Goal: Task Accomplishment & Management: Manage account settings

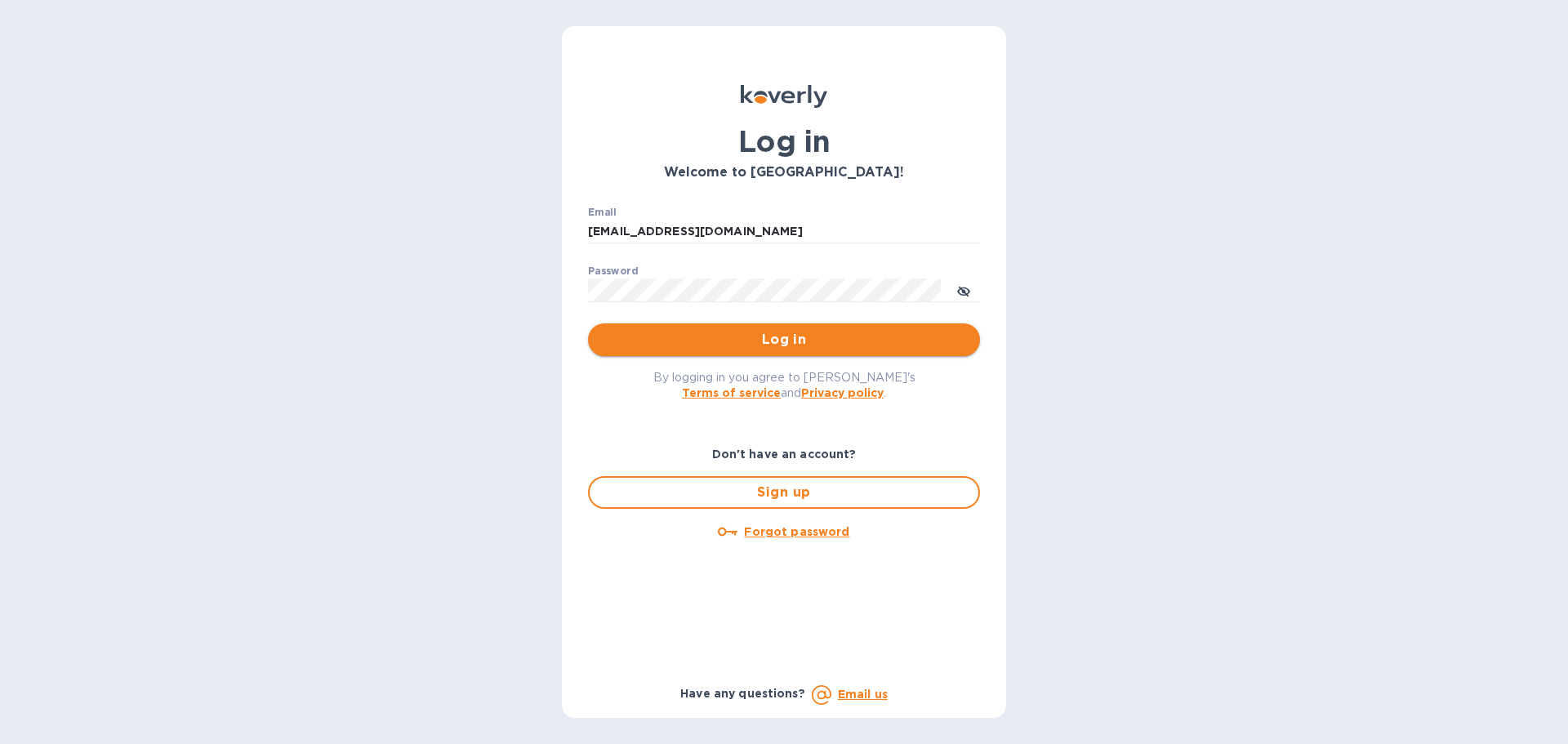
click at [718, 334] on span "Log in" at bounding box center [784, 340] width 366 height 20
type input "yossy@frgnyc.com"
type input "[EMAIL_ADDRESS][DOMAIN_NAME]"
click at [774, 345] on span "Log in" at bounding box center [784, 340] width 366 height 20
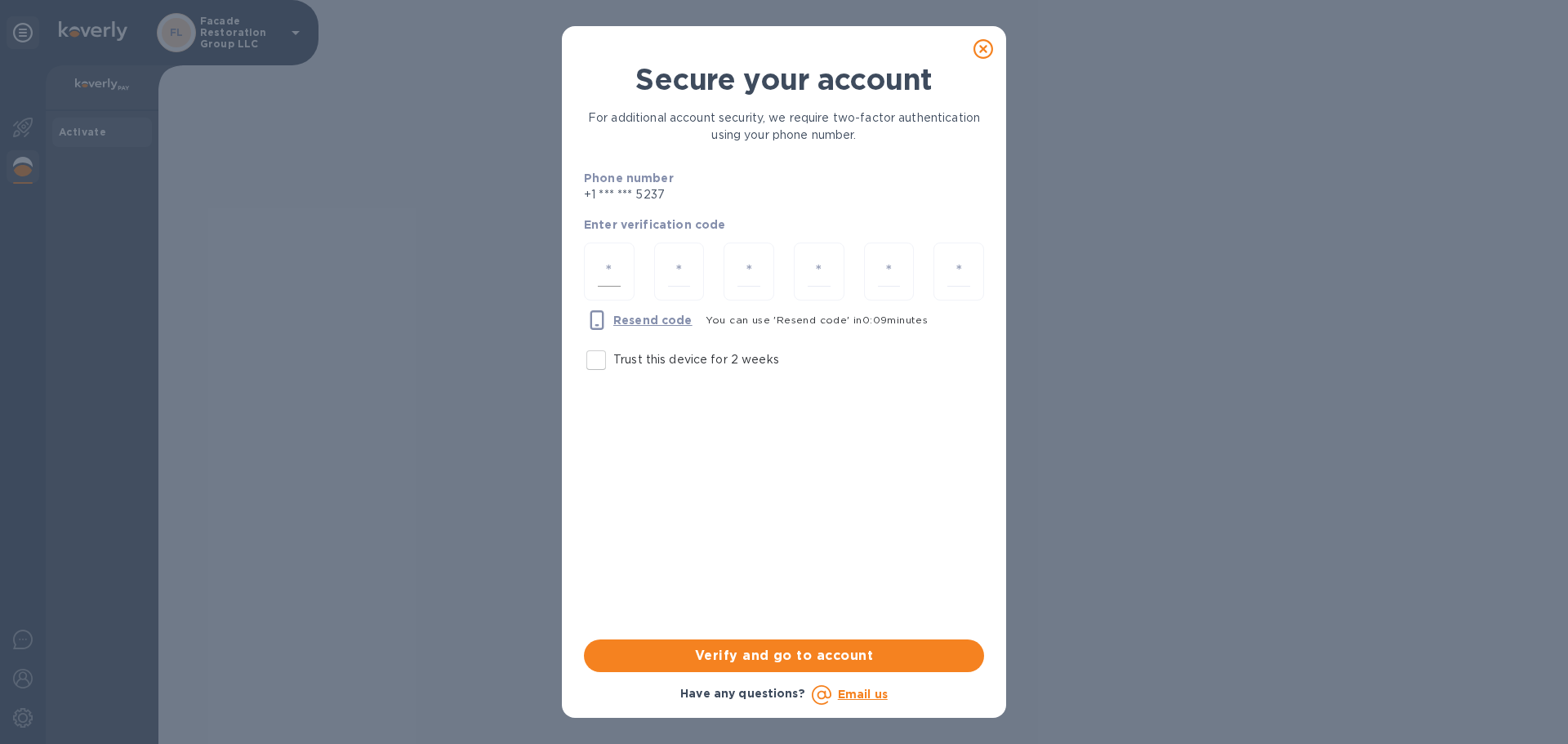
click at [604, 278] on input "number" at bounding box center [609, 270] width 22 height 30
type input "6"
type input "0"
type input "5"
type input "4"
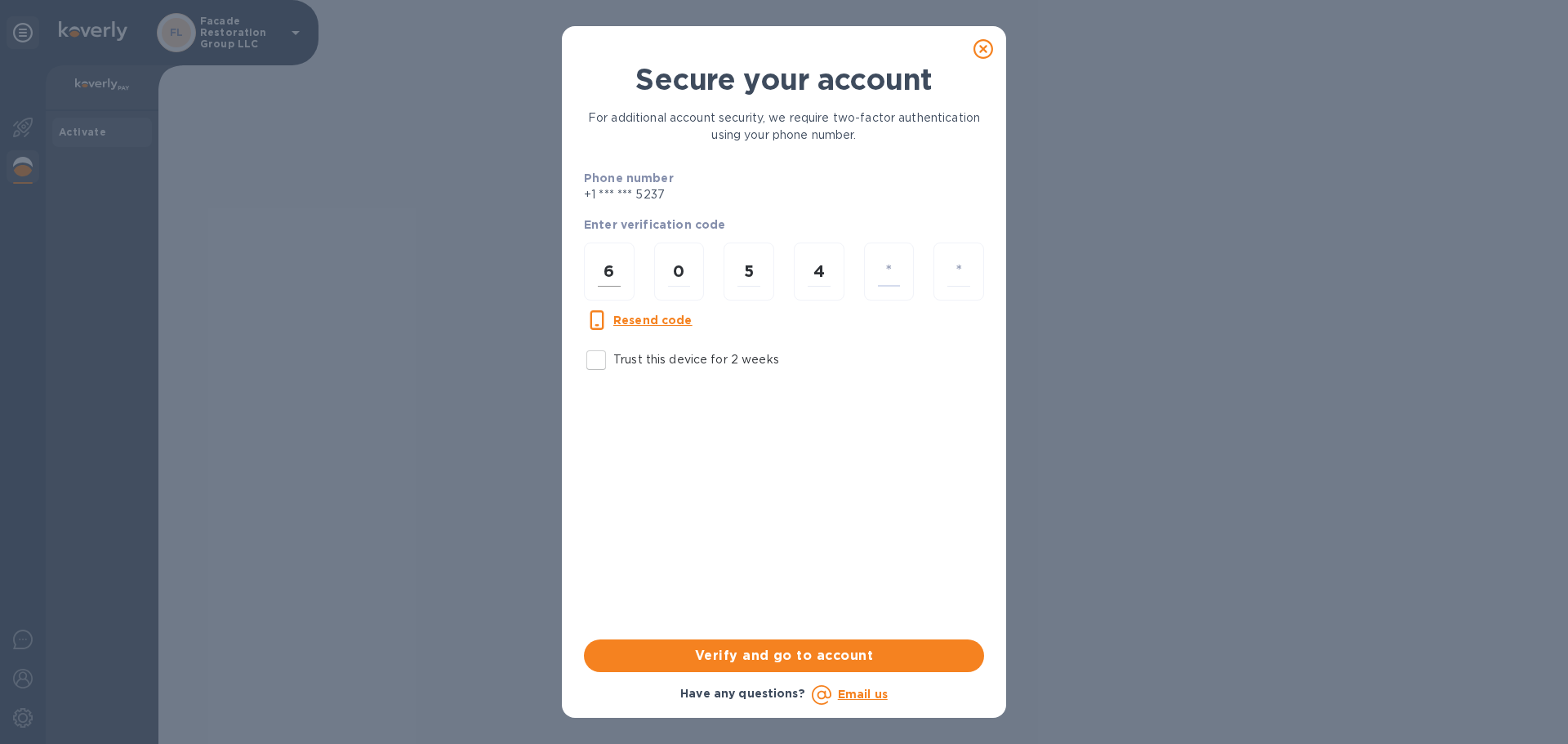
type input "5"
type input "8"
